Goal: Transaction & Acquisition: Book appointment/travel/reservation

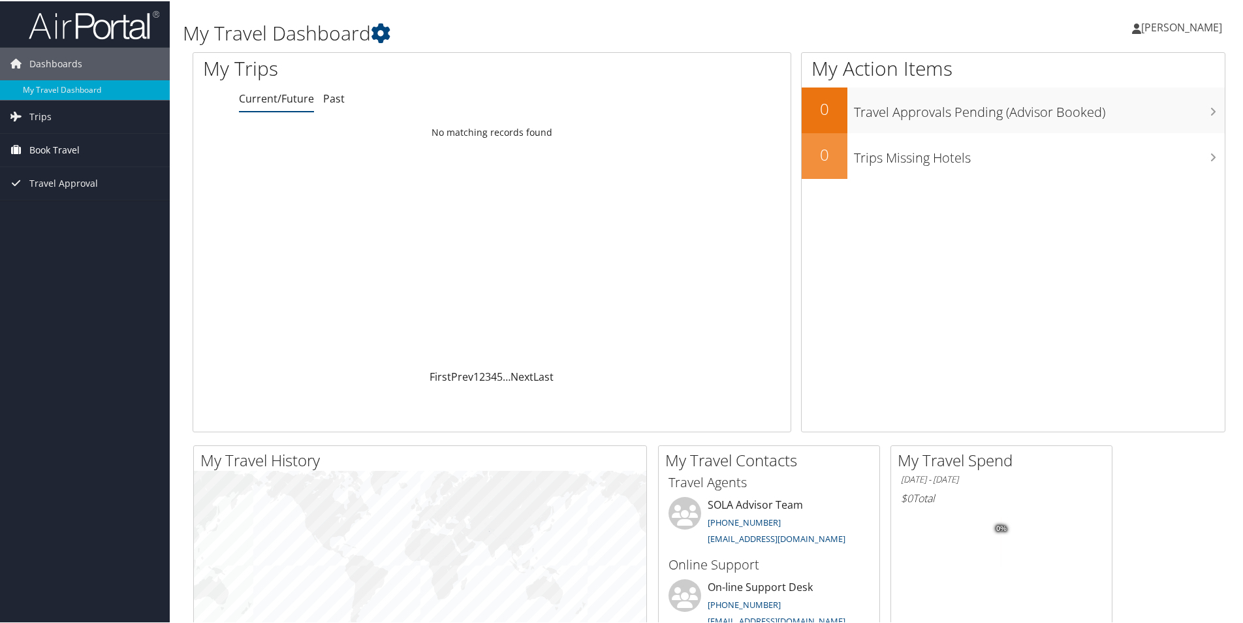
click at [57, 146] on span "Book Travel" at bounding box center [54, 149] width 50 height 33
click at [57, 211] on link "Book/Manage Online Trips" at bounding box center [85, 214] width 170 height 20
